Goal: Task Accomplishment & Management: Manage account settings

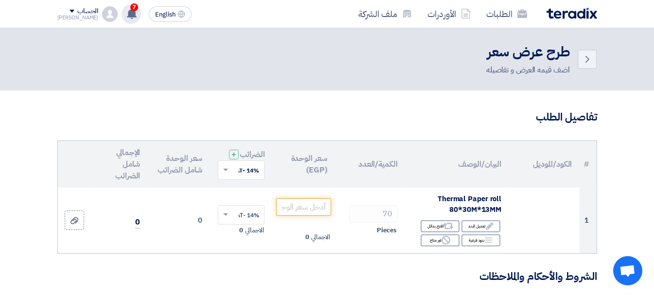
click at [127, 15] on use at bounding box center [132, 13] width 10 height 11
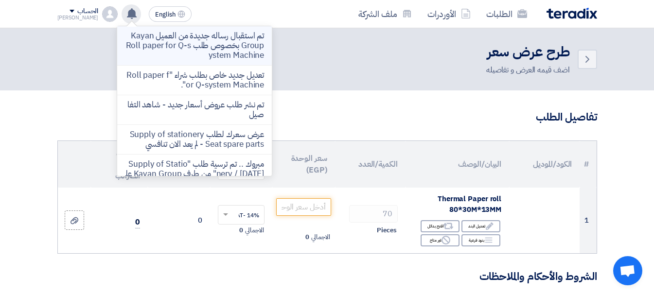
click at [200, 48] on p "تم استقبال رساله جديدة من العميل Kayan Group بخصوص طلب Roll paper for Q-system …" at bounding box center [194, 45] width 139 height 29
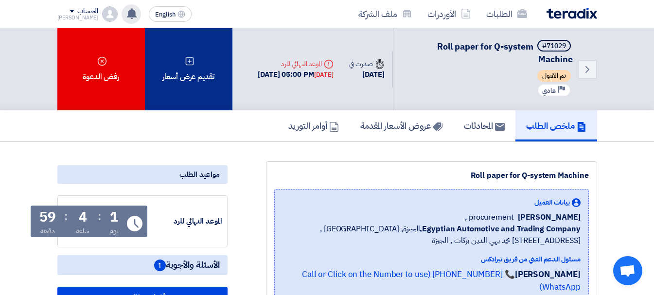
click at [194, 71] on div "تقديم عرض أسعار" at bounding box center [188, 69] width 87 height 82
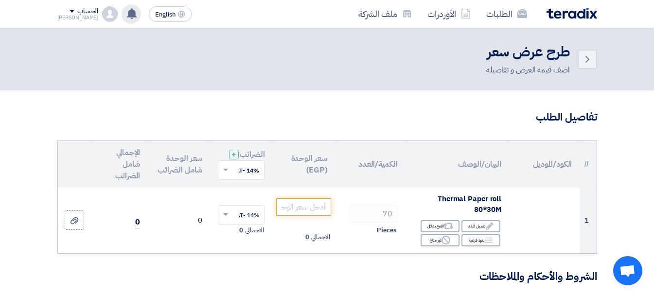
click at [127, 13] on use at bounding box center [132, 13] width 10 height 11
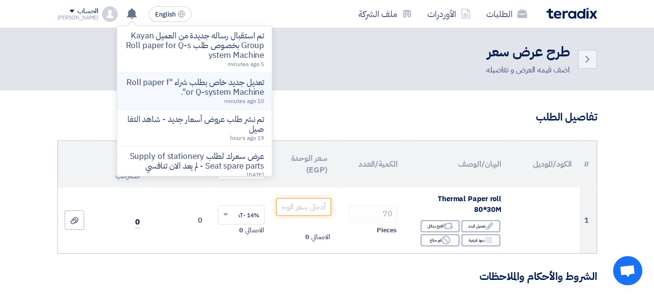
click at [211, 92] on p "تعديل جديد خاص بطلب شراء "Roll paper for Q-system Machine"." at bounding box center [194, 87] width 139 height 19
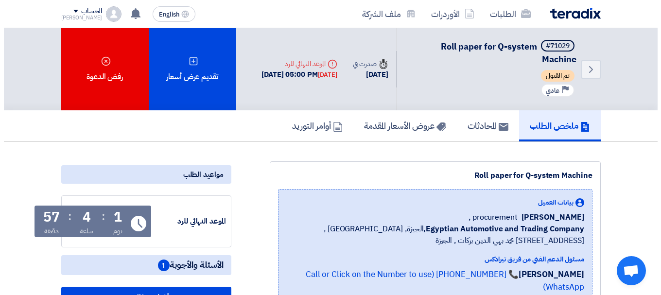
scroll to position [49, 0]
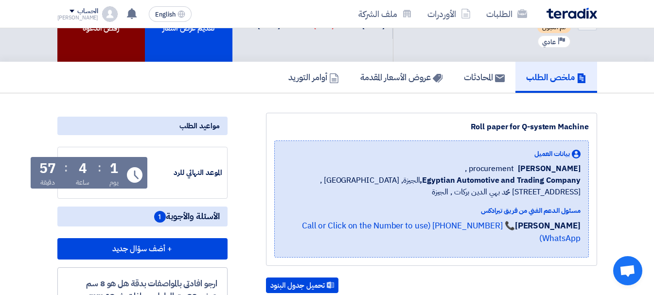
click at [70, 28] on div "رفض الدعوة" at bounding box center [100, 21] width 87 height 82
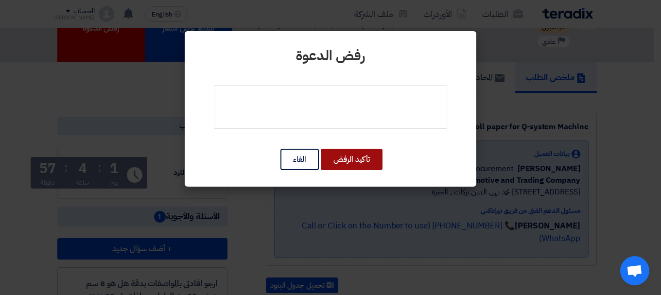
click at [350, 160] on button "تأكيد الرفض" at bounding box center [352, 159] width 62 height 21
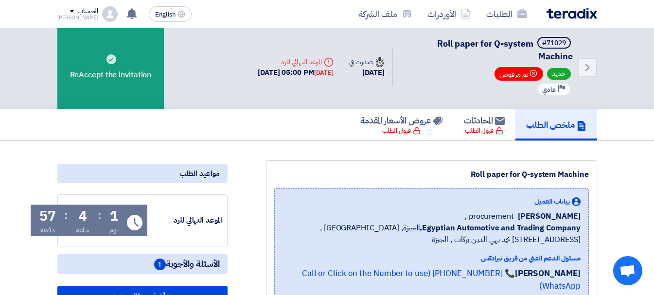
scroll to position [0, 0]
